Goal: Task Accomplishment & Management: Manage account settings

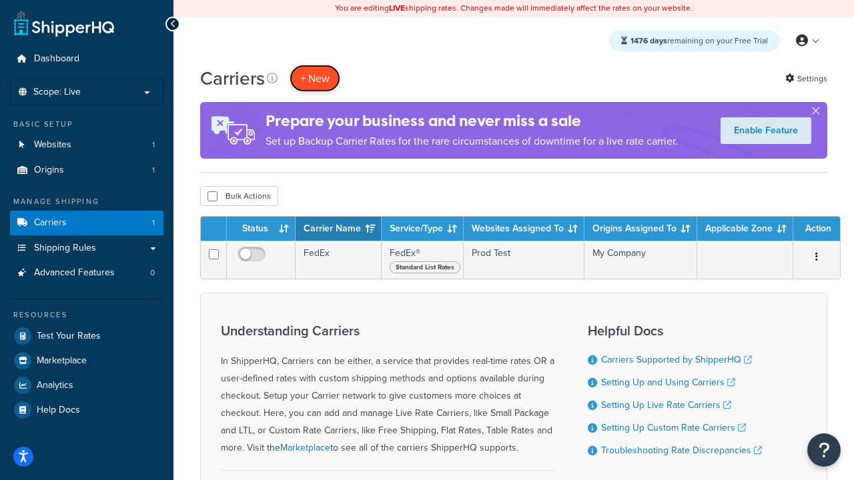
click at [315, 78] on button "+ New" at bounding box center [314, 78] width 51 height 27
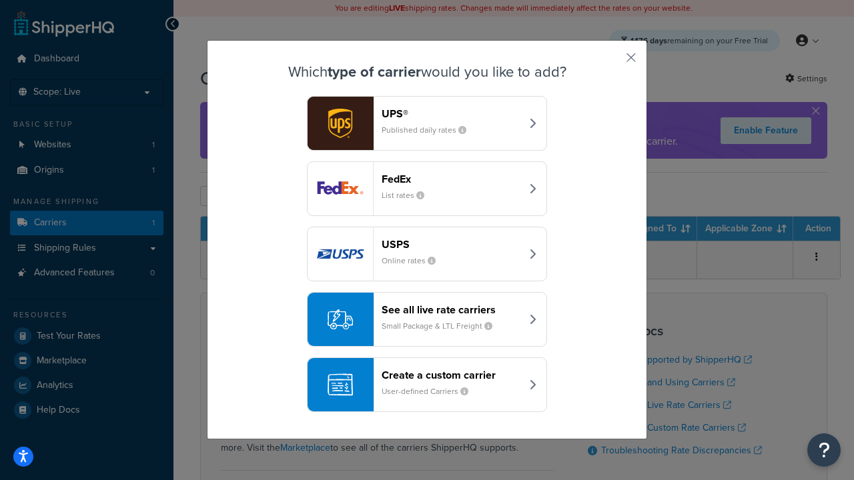
click at [427, 189] on div "FedEx List rates" at bounding box center [451, 189] width 139 height 32
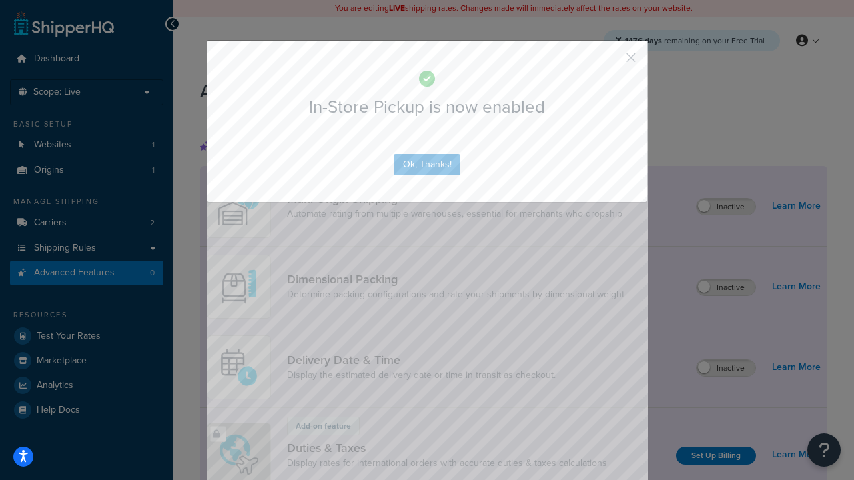
scroll to position [432, 0]
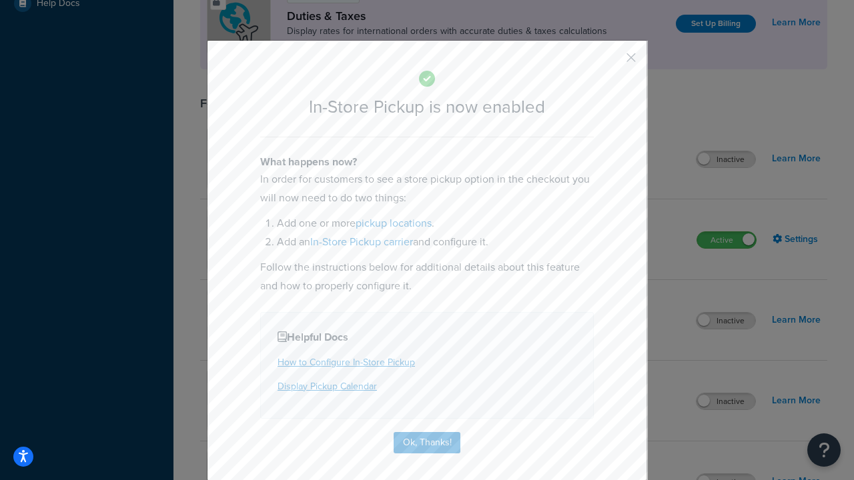
click at [611, 62] on button "button" at bounding box center [611, 62] width 3 height 3
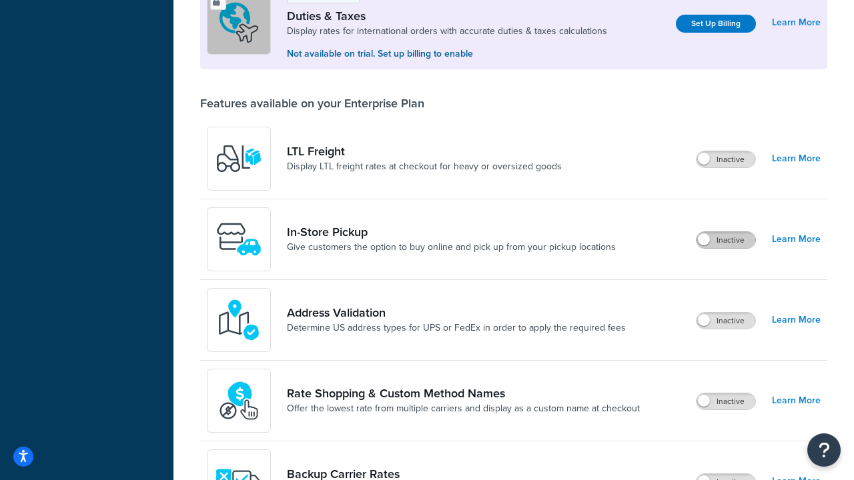
scroll to position [407, 0]
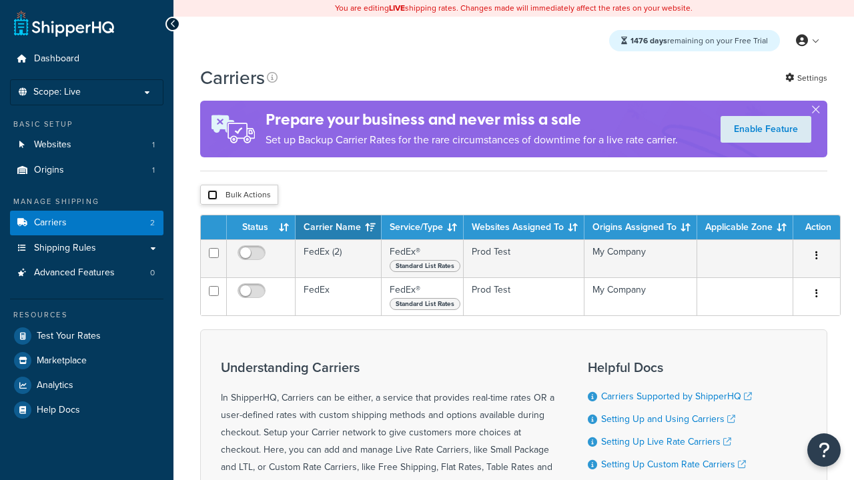
click at [212, 197] on input "checkbox" at bounding box center [212, 195] width 10 height 10
checkbox input "true"
click at [0, 0] on button "Delete" at bounding box center [0, 0] width 0 height 0
